Goal: Information Seeking & Learning: Learn about a topic

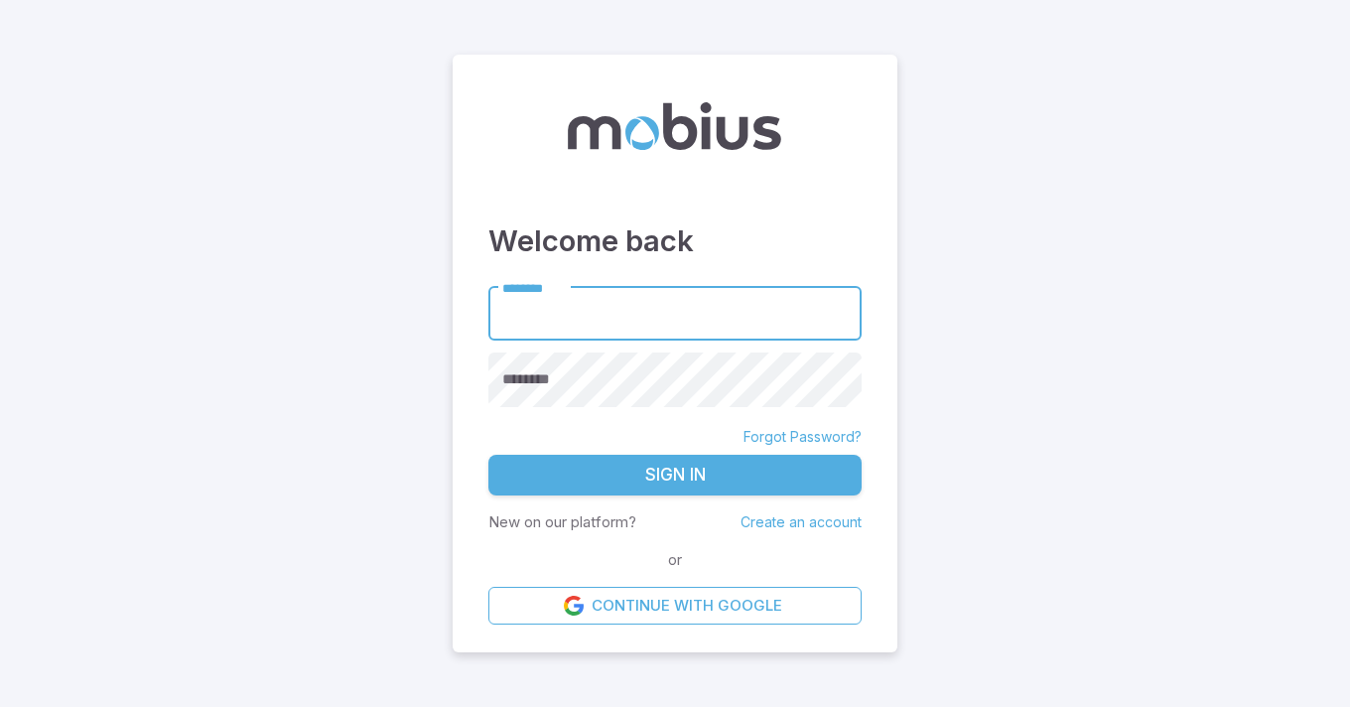
drag, startPoint x: 0, startPoint y: 0, endPoint x: 246, endPoint y: 151, distance: 288.6
click at [246, 151] on main "Welcome back ******** ******** ******** Forgot Password? Sign In New on our pla…" at bounding box center [675, 353] width 1350 height 707
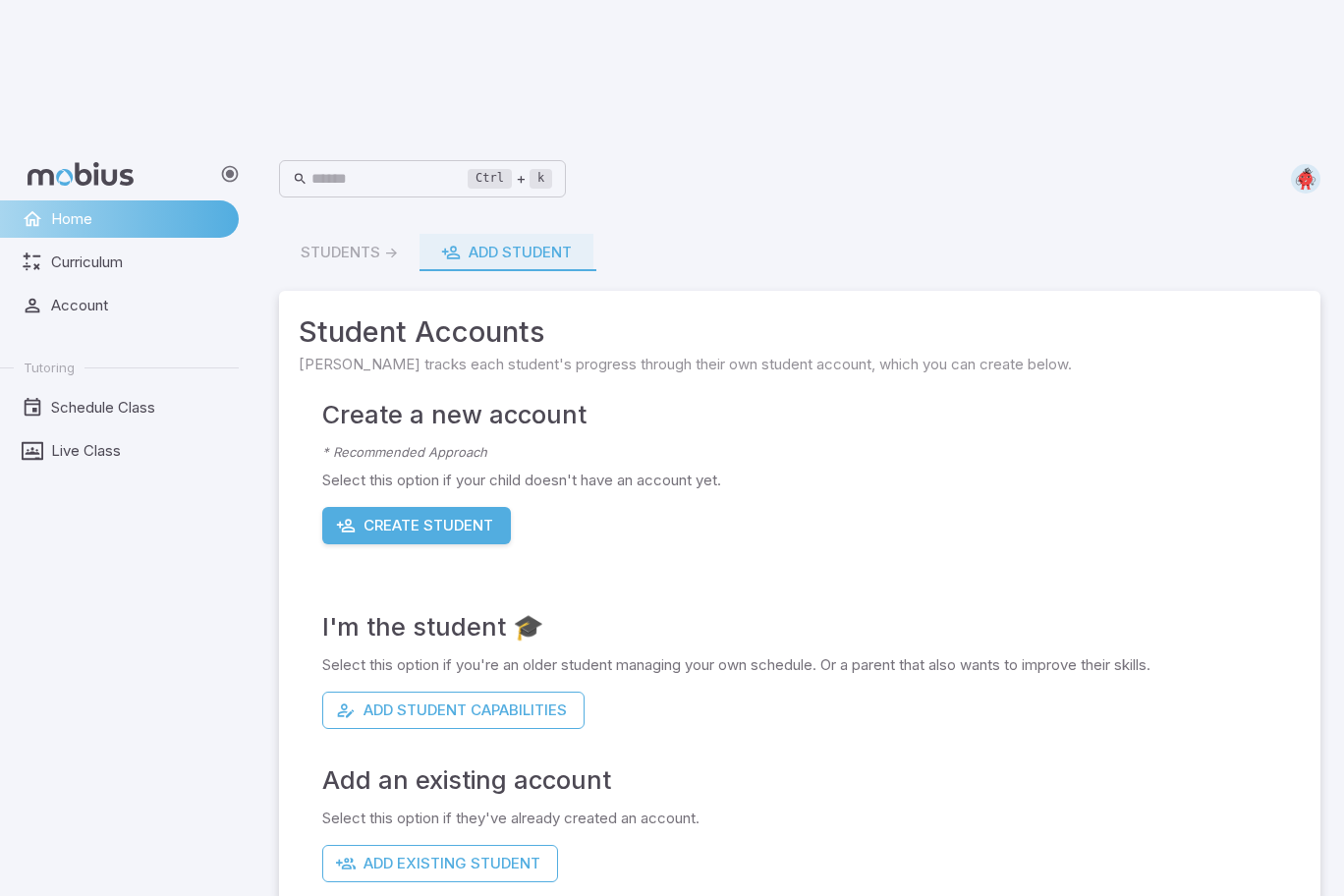
click at [135, 251] on span "Curriculum" at bounding box center [139, 262] width 174 height 22
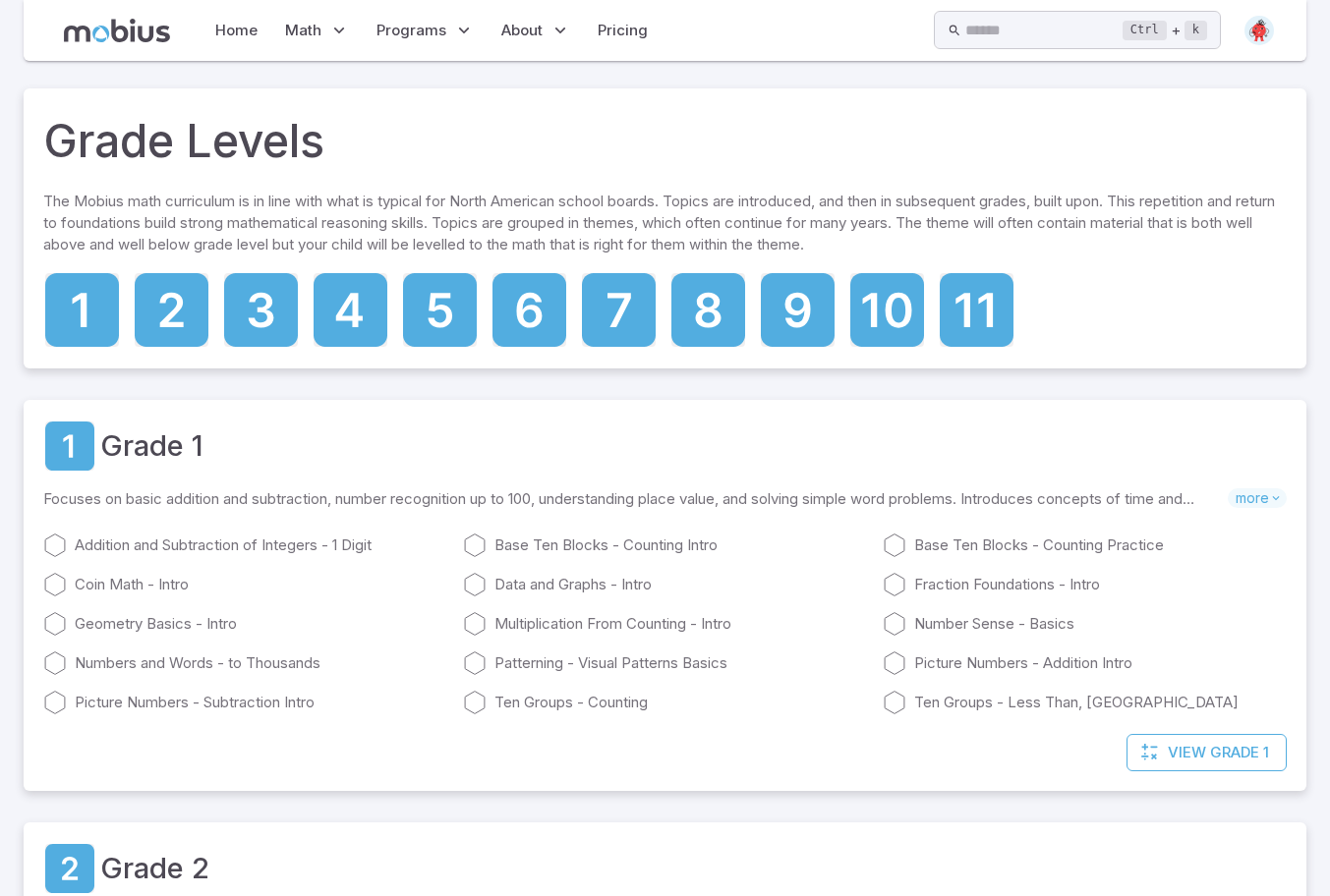
scroll to position [196, 0]
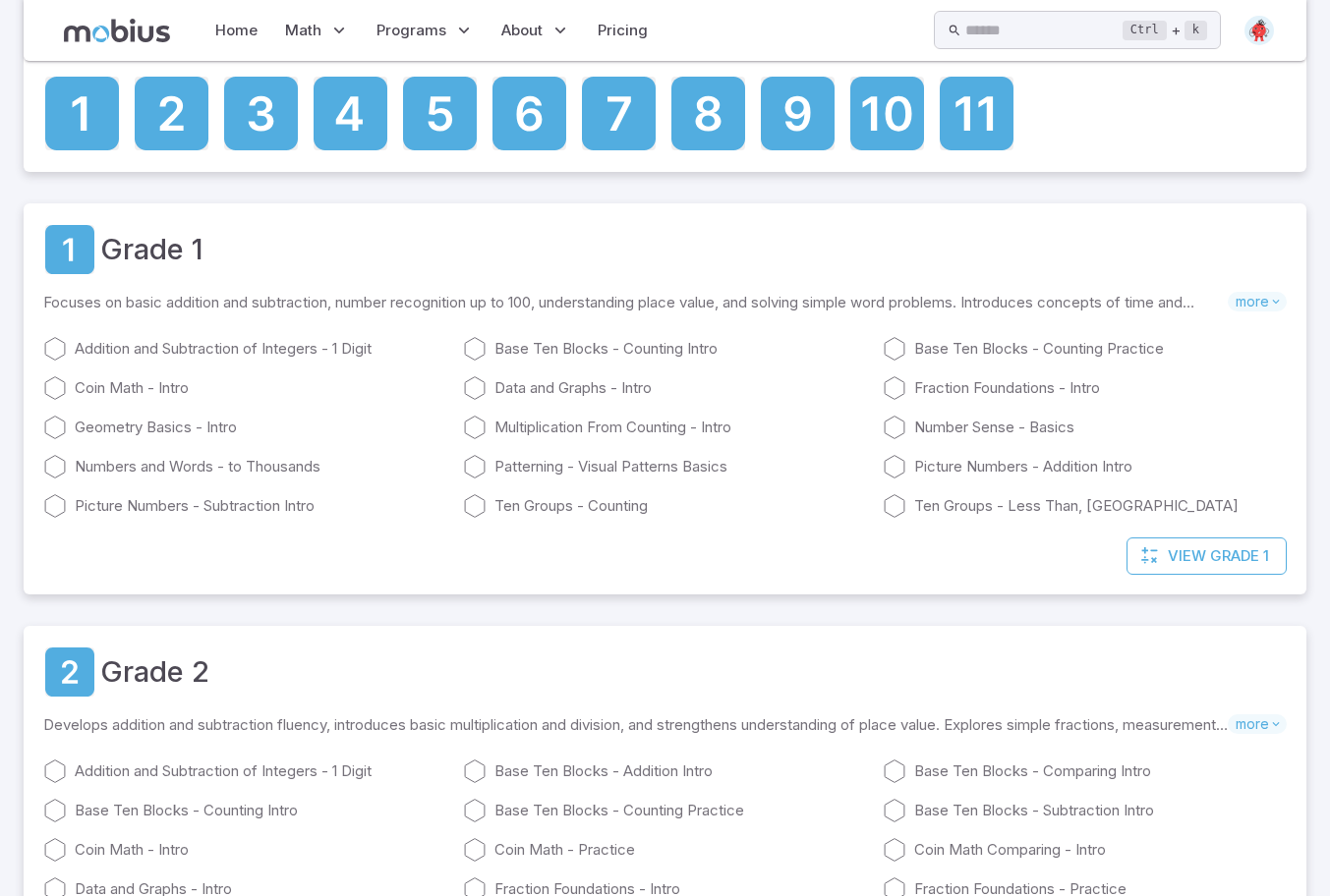
click at [628, 125] on icon at bounding box center [618, 113] width 73 height 73
click at [701, 142] on icon at bounding box center [708, 113] width 73 height 73
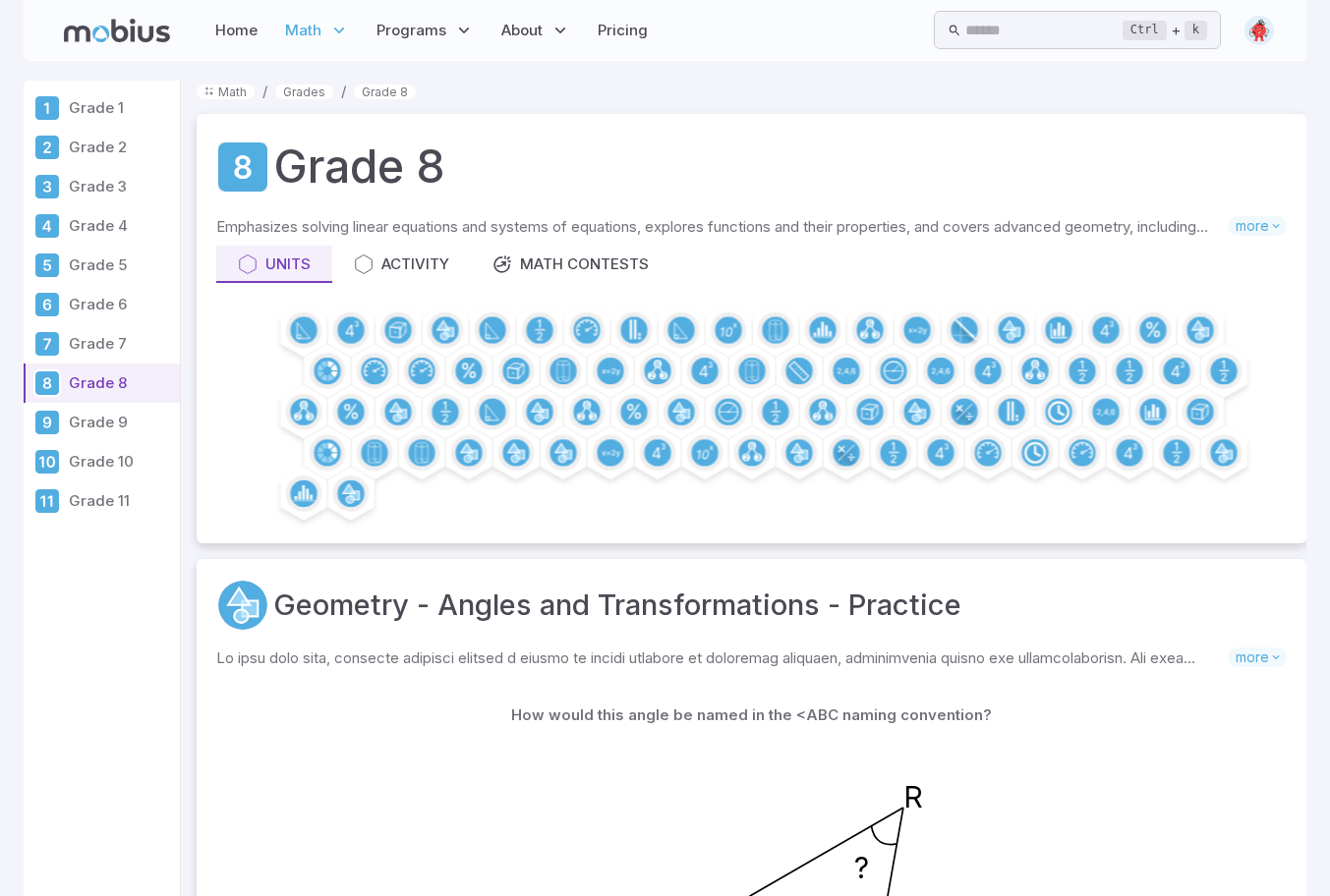
scroll to position [717, 0]
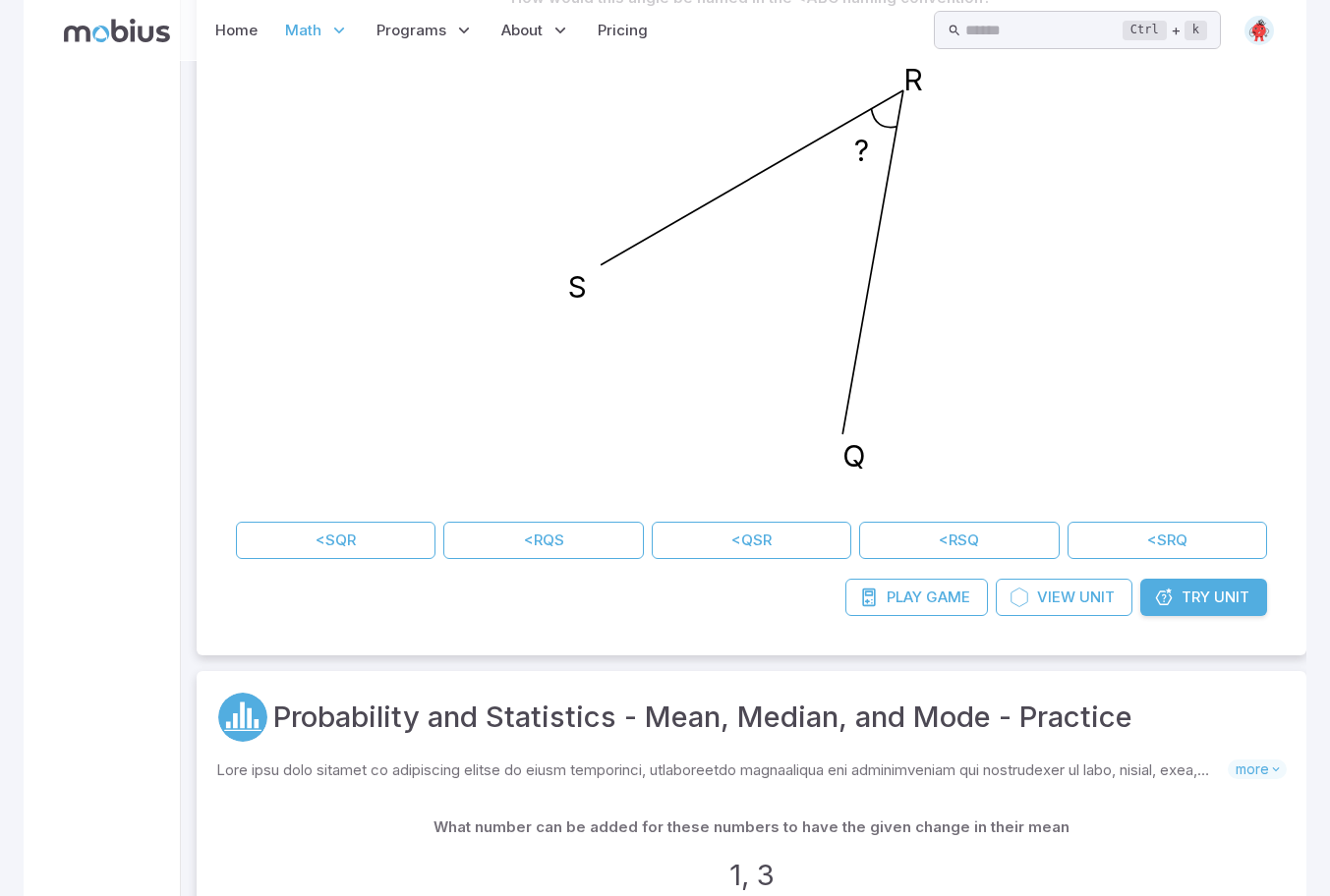
click at [927, 619] on div "Play Game View Unit Try Unit" at bounding box center [751, 607] width 1071 height 57
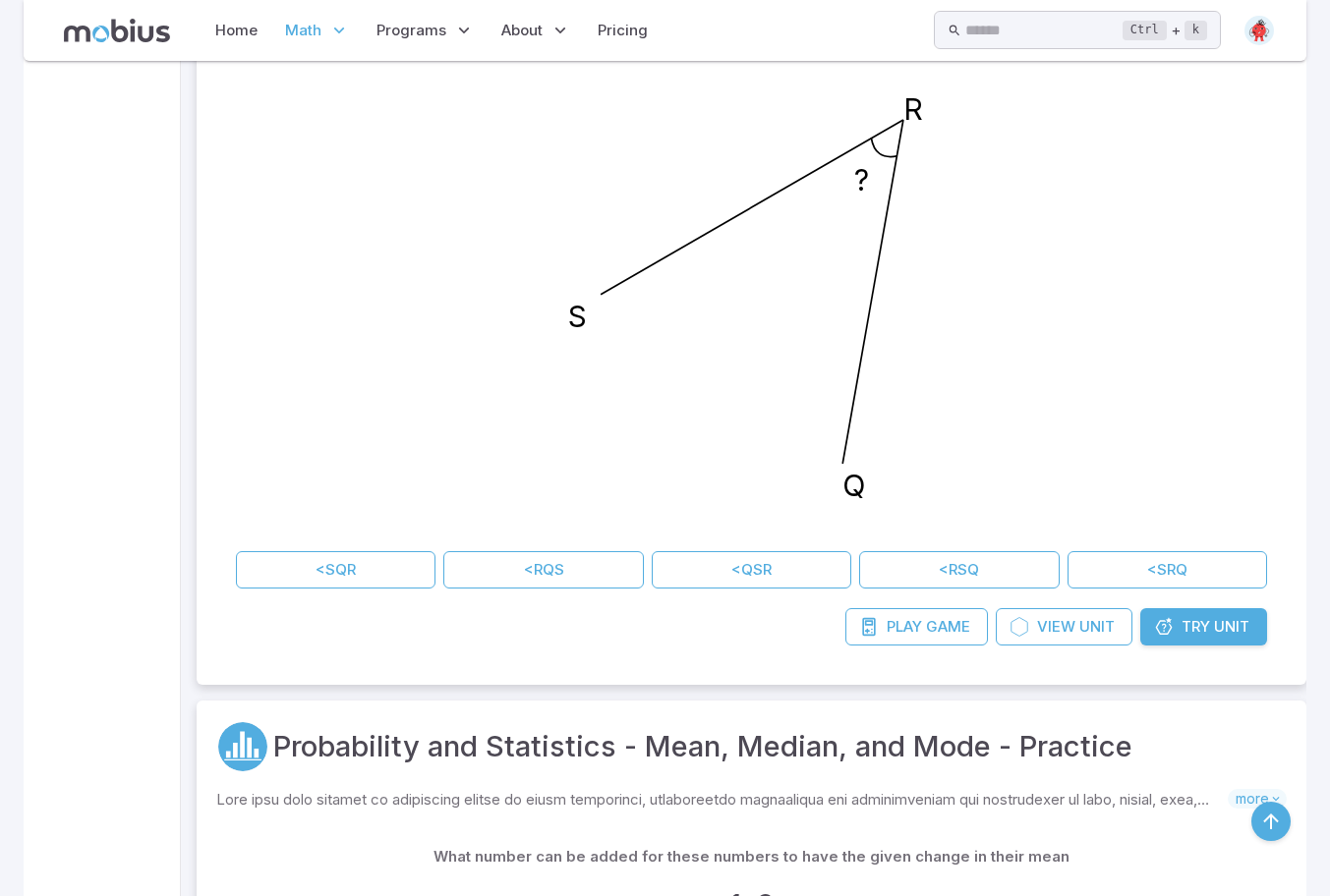
drag, startPoint x: 926, startPoint y: 618, endPoint x: 691, endPoint y: 219, distance: 463.1
click at [926, 618] on span "Game" at bounding box center [948, 627] width 45 height 22
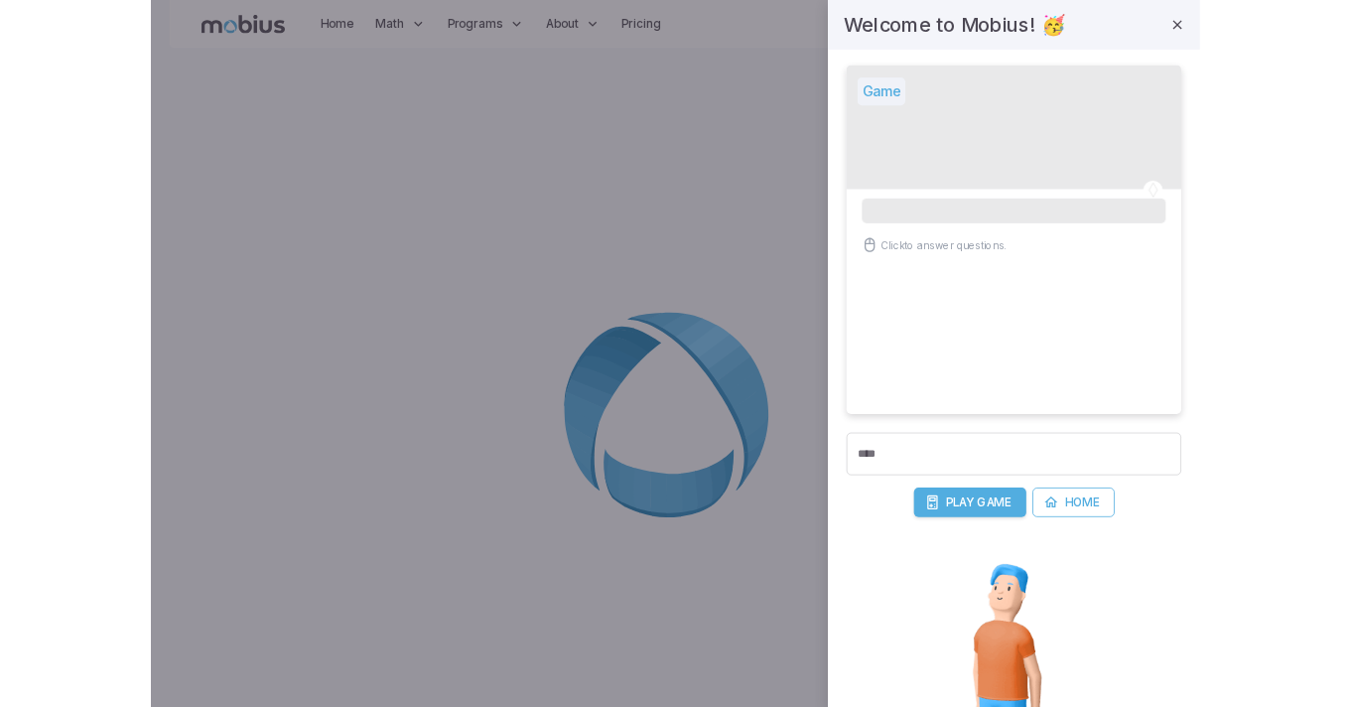
scroll to position [0, 0]
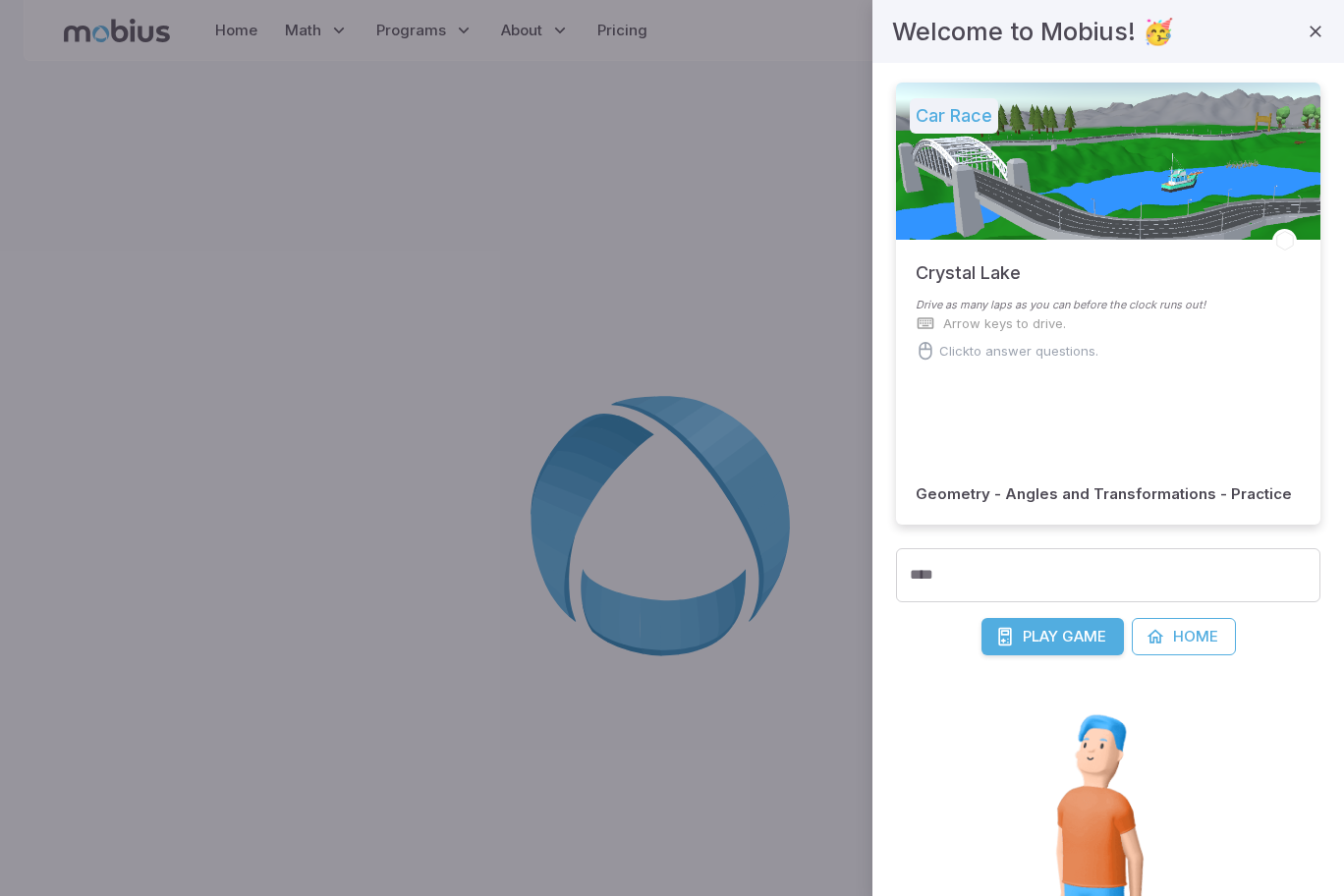
click at [1073, 626] on span "Game" at bounding box center [1085, 637] width 45 height 22
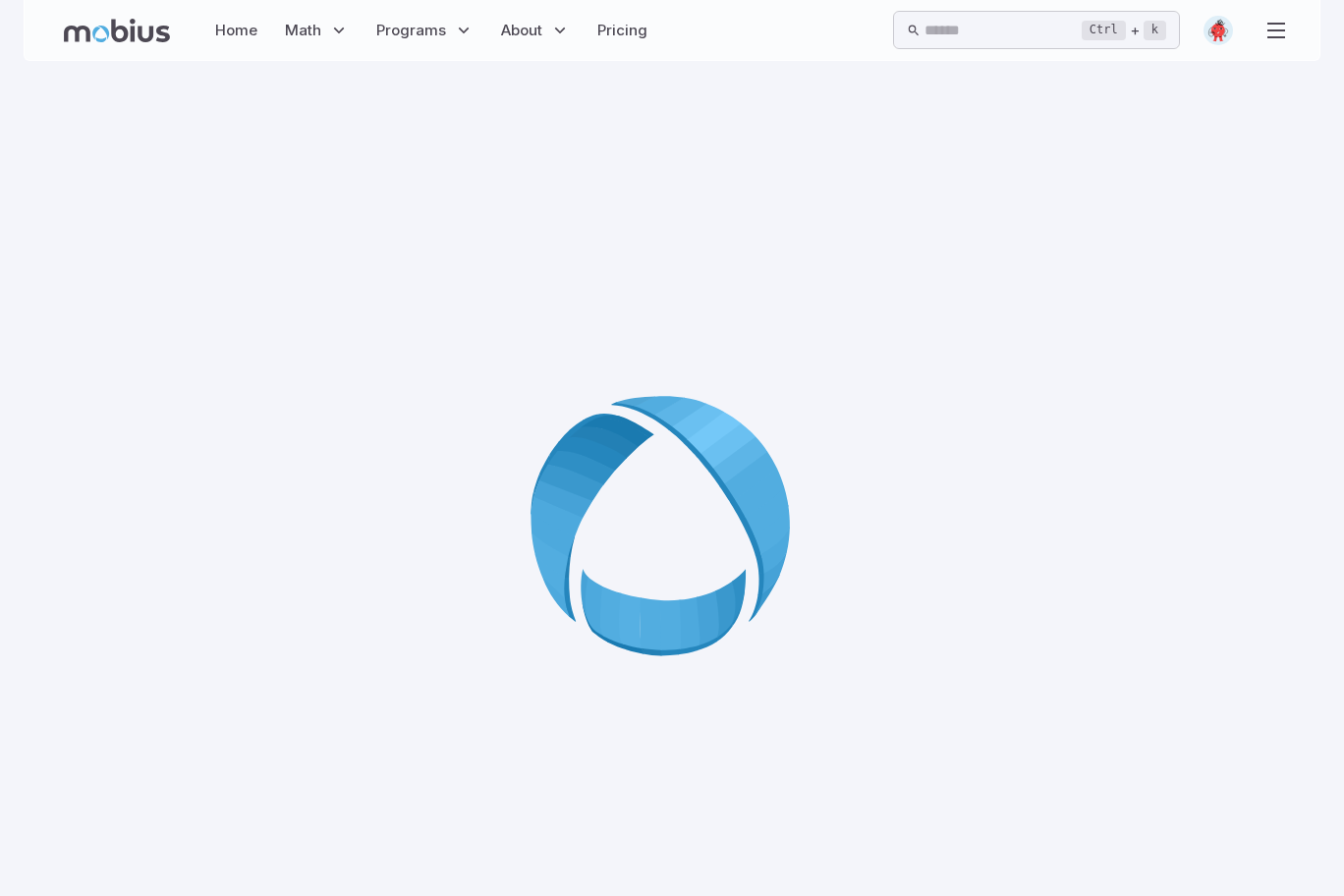
click at [902, 458] on div at bounding box center [672, 532] width 1297 height 896
click at [649, 543] on icon at bounding box center [672, 533] width 283 height 283
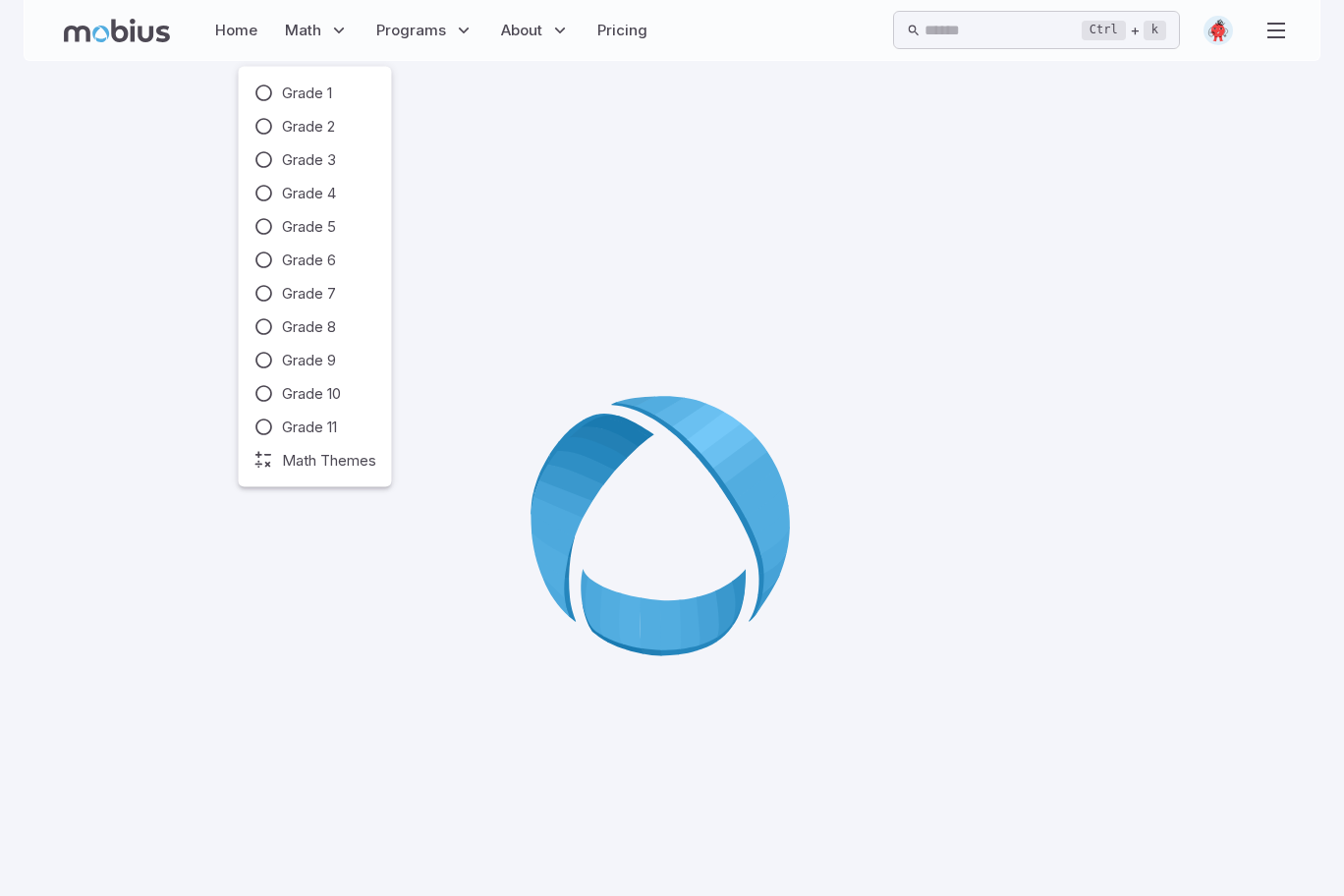
click at [293, 25] on span "Math" at bounding box center [303, 31] width 37 height 22
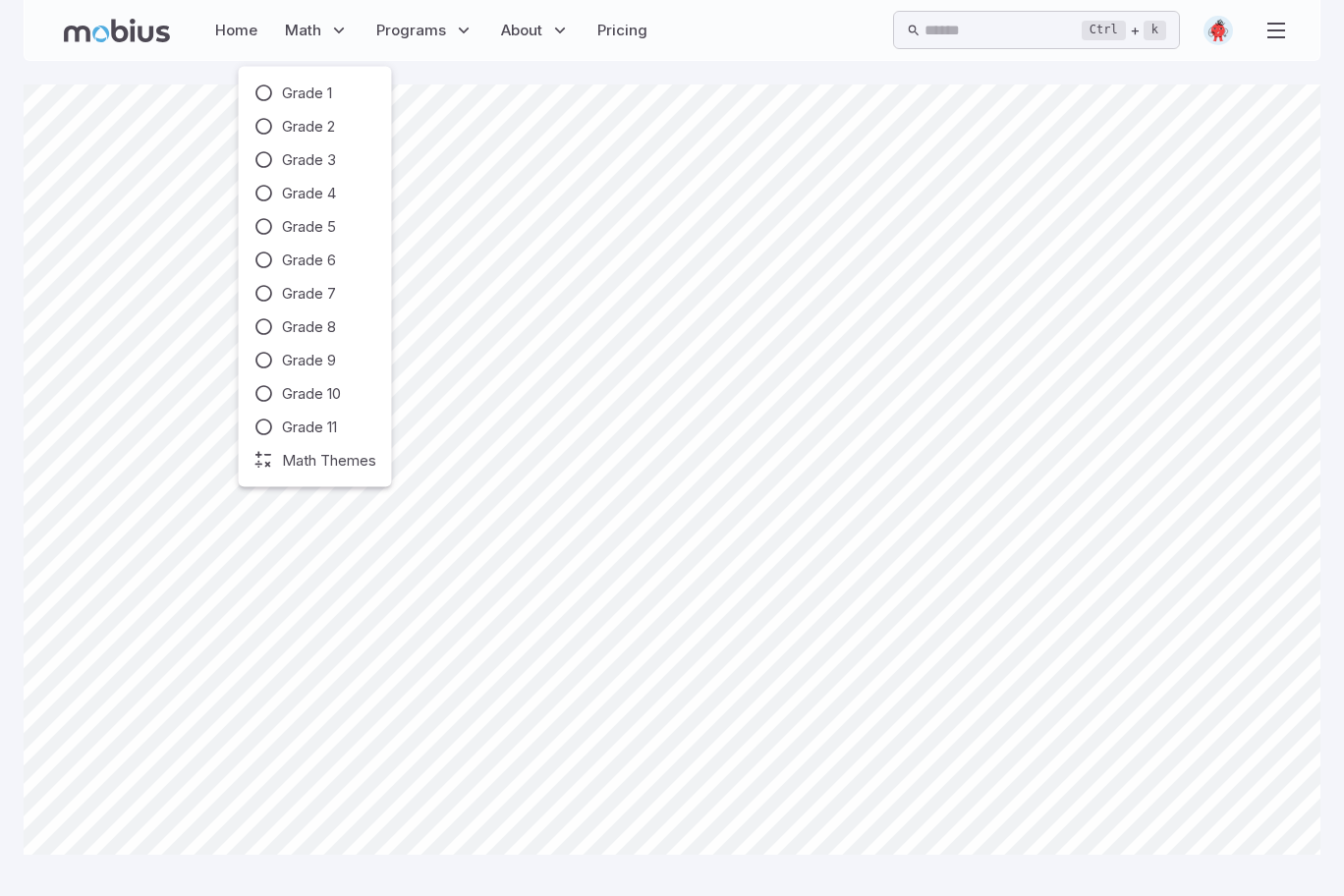
click at [775, 51] on div "Home Math Grade 1 Grade 2 Grade 3 Grade 4 Grade 5 Grade 6 Grade 7 Grade 8 Grade…" at bounding box center [672, 31] width 1232 height 46
